Goal: Book appointment/travel/reservation

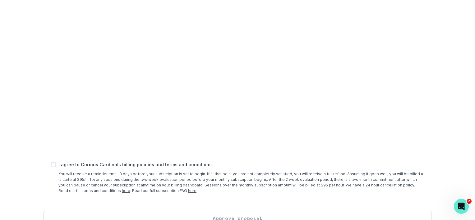
scroll to position [257, 0]
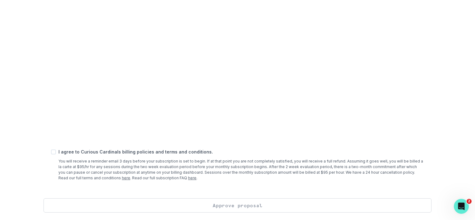
click at [53, 152] on span at bounding box center [53, 152] width 5 height 5
click at [51, 152] on input "checkbox" at bounding box center [51, 152] width 0 height 0
checkbox input "true"
click at [261, 206] on button "Approve proposal" at bounding box center [238, 205] width 388 height 14
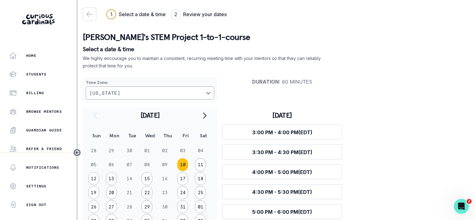
scroll to position [29, 0]
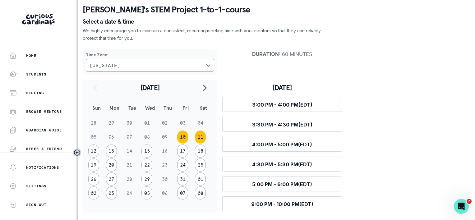
click at [199, 136] on button "11" at bounding box center [200, 137] width 11 height 13
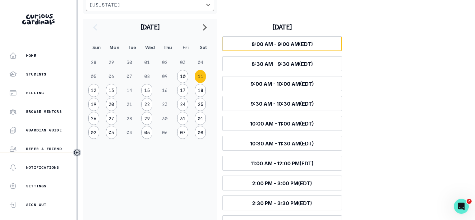
scroll to position [86, 0]
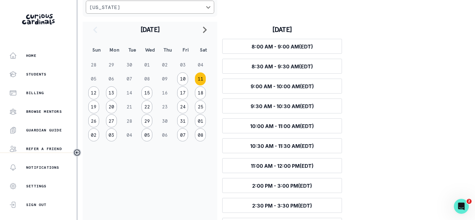
click at [201, 81] on button "11" at bounding box center [200, 78] width 11 height 13
click at [287, 168] on span "11:00 AM - 12:00 PM (EDT)" at bounding box center [282, 166] width 63 height 6
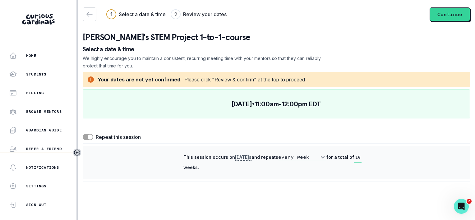
scroll to position [0, 0]
click at [449, 14] on button "Continue" at bounding box center [450, 14] width 40 height 14
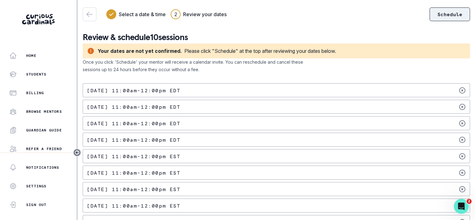
click at [443, 13] on button "Schedule" at bounding box center [450, 14] width 40 height 14
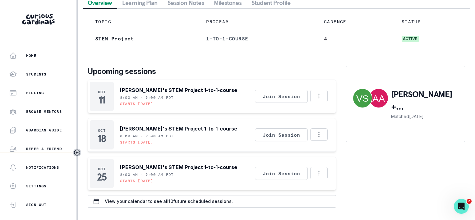
scroll to position [68, 0]
click at [318, 137] on icon "Options" at bounding box center [318, 134] width 1 height 5
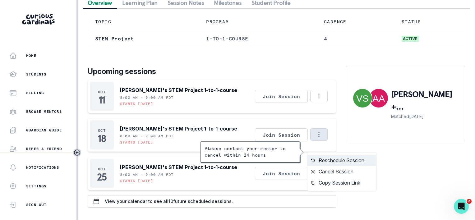
click at [323, 155] on button "Reschedule Session" at bounding box center [341, 160] width 69 height 11
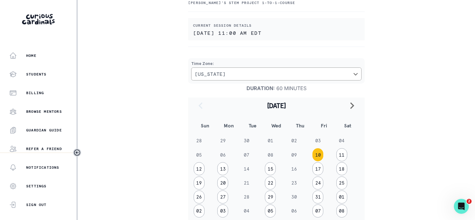
scroll to position [53, 0]
drag, startPoint x: 475, startPoint y: 92, endPoint x: 469, endPoint y: 118, distance: 26.8
click at [469, 118] on main "Reschedule your session [PERSON_NAME]'s STEM Project 1-to-1-course Current sess…" at bounding box center [276, 110] width 397 height 220
drag, startPoint x: 469, startPoint y: 118, endPoint x: 420, endPoint y: 145, distance: 56.2
click at [420, 145] on div "Reschedule your session [PERSON_NAME]'s STEM Project 1-to-1-course Current sess…" at bounding box center [276, 157] width 387 height 407
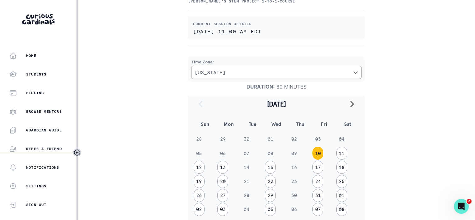
click at [420, 145] on div "Reschedule your session [PERSON_NAME]'s STEM Project 1-to-1-course Current sess…" at bounding box center [276, 157] width 387 height 407
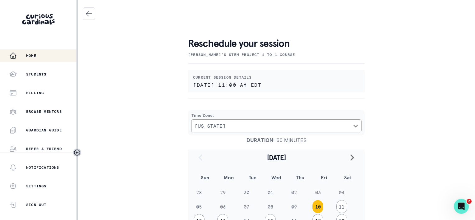
click at [33, 57] on p "Home" at bounding box center [31, 55] width 10 height 5
